Goal: Task Accomplishment & Management: Use online tool/utility

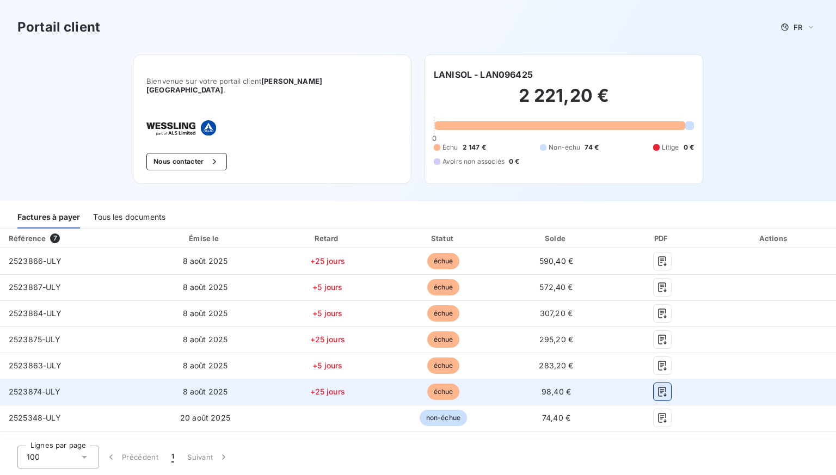
click at [657, 386] on icon "button" at bounding box center [662, 391] width 11 height 11
drag, startPoint x: 76, startPoint y: 386, endPoint x: 0, endPoint y: 388, distance: 76.2
click at [0, 388] on td "2523874-ULY" at bounding box center [71, 392] width 142 height 26
copy span "2523874-ULY"
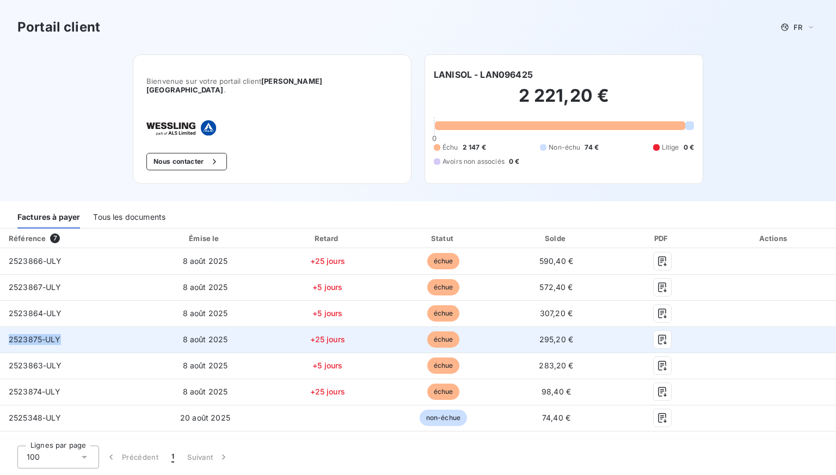
drag, startPoint x: 59, startPoint y: 328, endPoint x: 0, endPoint y: 321, distance: 59.8
click at [0, 327] on td "2523875-ULY" at bounding box center [71, 340] width 142 height 26
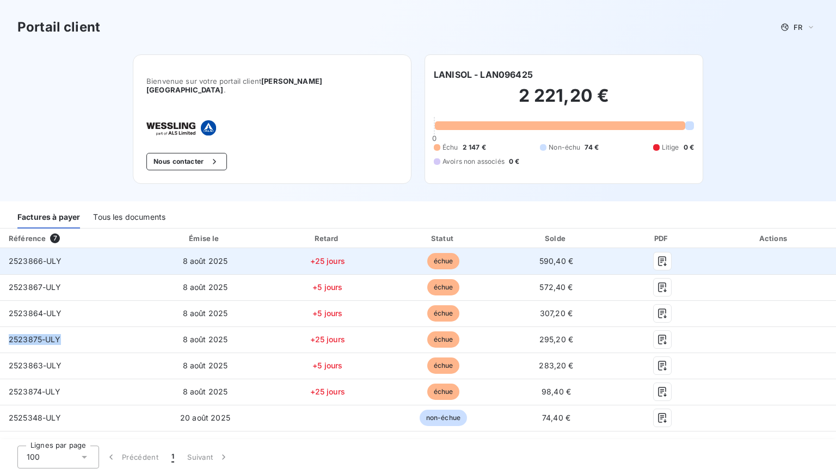
copy span "2523875-ULY"
drag, startPoint x: 78, startPoint y: 258, endPoint x: 14, endPoint y: 237, distance: 67.7
click at [0, 252] on td "2523866-ULY" at bounding box center [71, 261] width 142 height 26
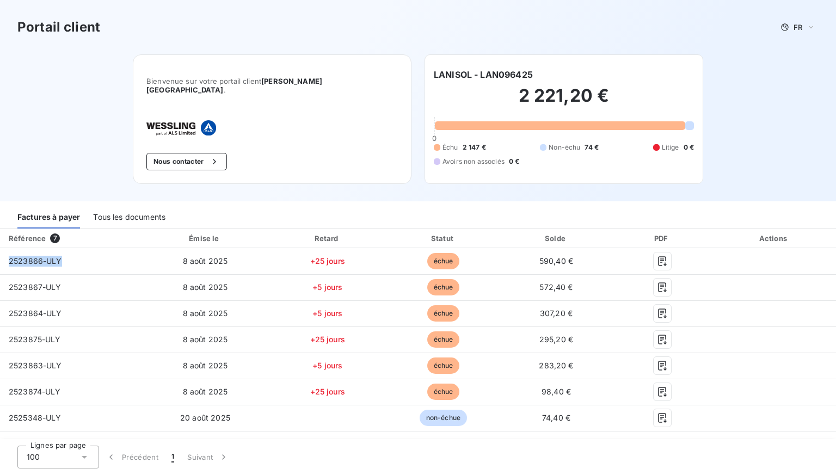
copy span "2523866-ULY"
